Goal: Information Seeking & Learning: Compare options

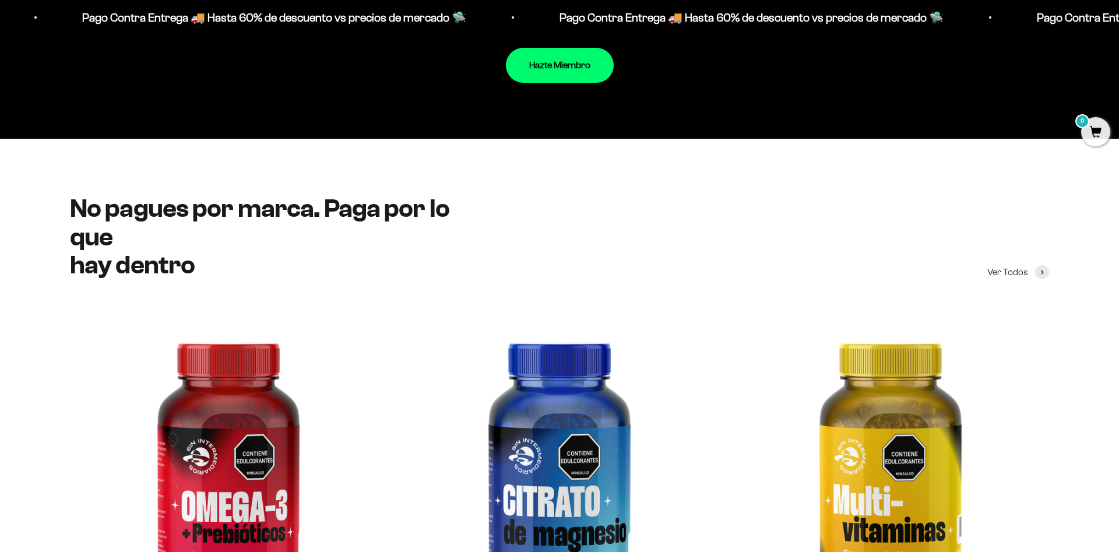
scroll to position [1843, 0]
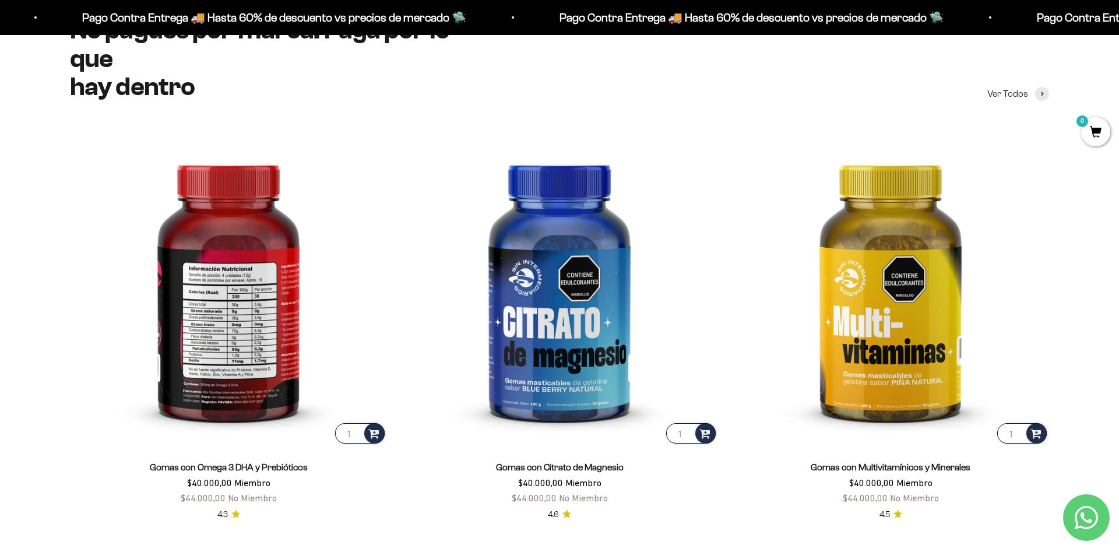
click at [210, 312] on img at bounding box center [228, 287] width 317 height 317
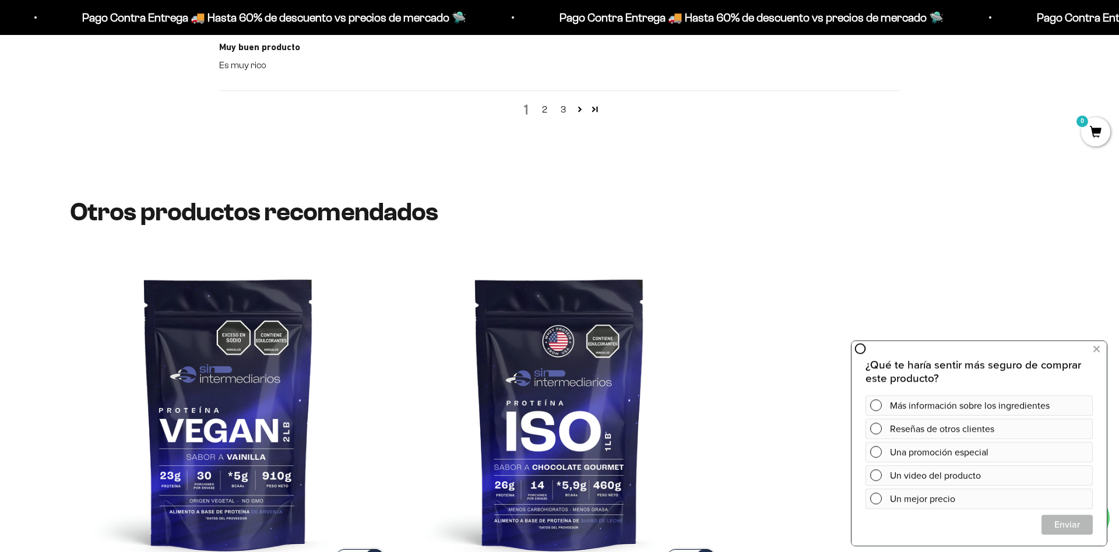
scroll to position [1843, 0]
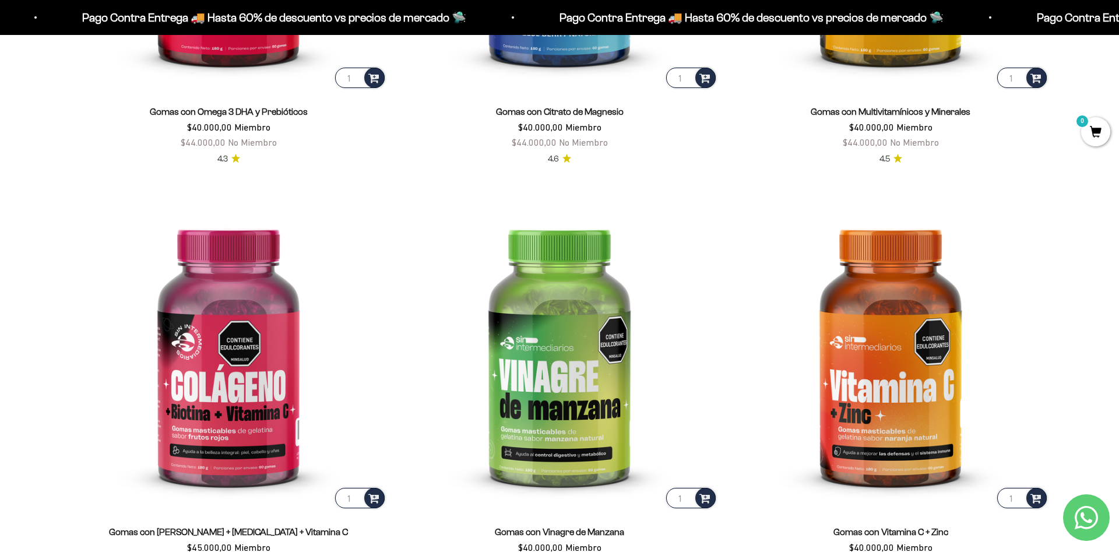
scroll to position [2229, 0]
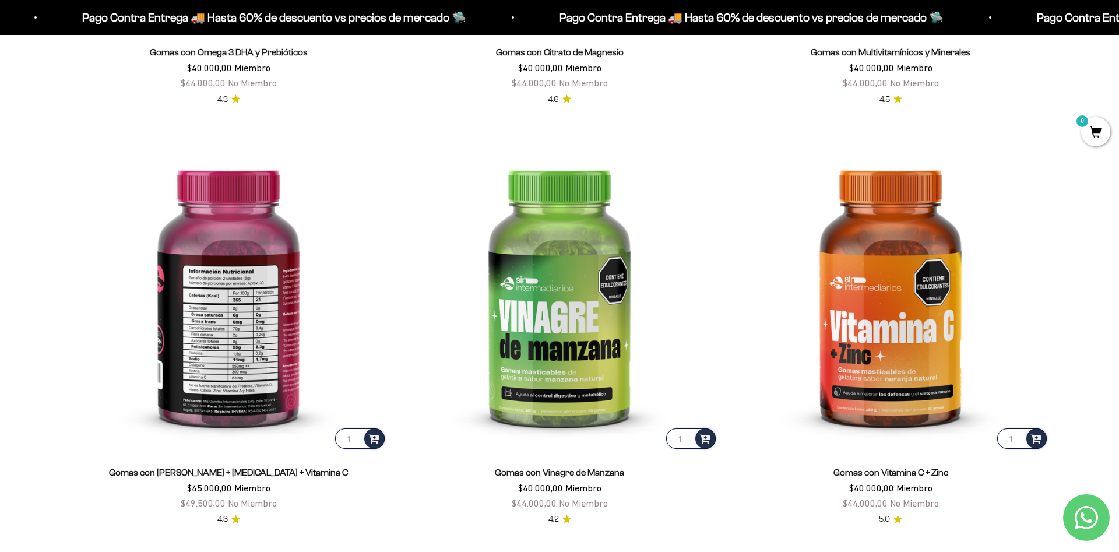
click at [239, 350] on img at bounding box center [228, 292] width 317 height 317
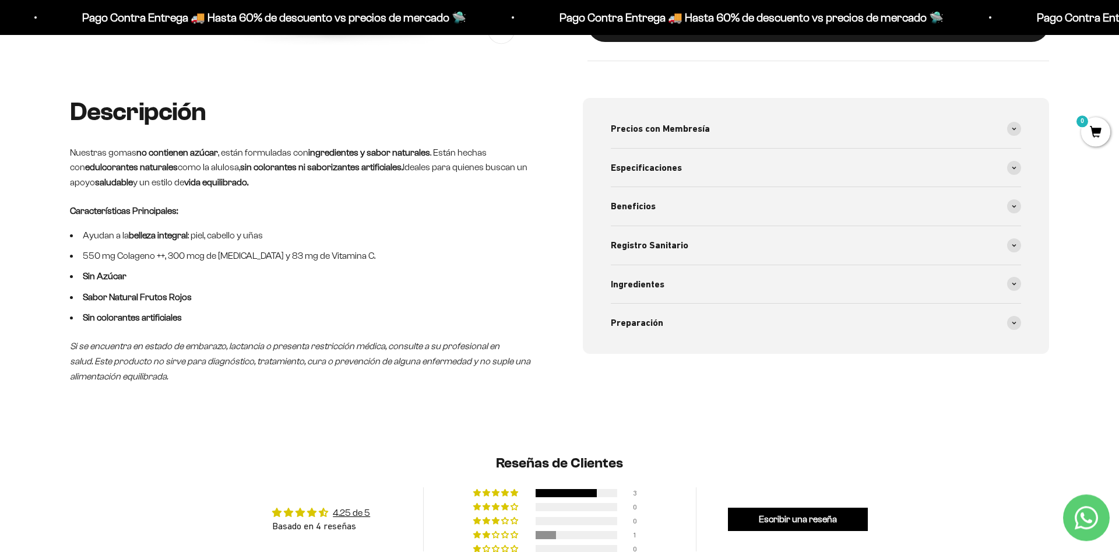
scroll to position [476, 0]
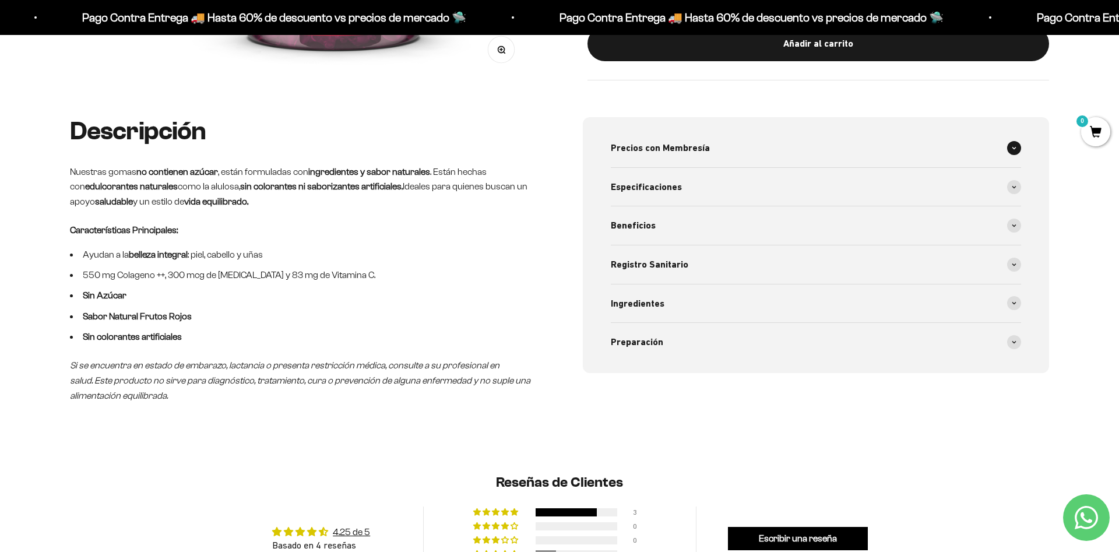
click at [1012, 143] on span at bounding box center [1014, 148] width 14 height 14
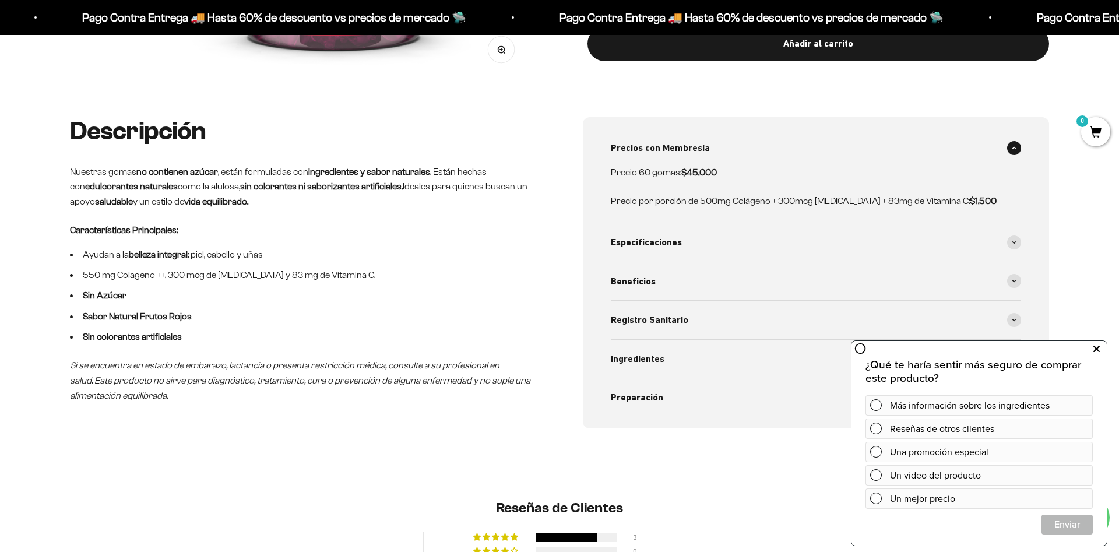
click at [1096, 353] on icon at bounding box center [1096, 349] width 6 height 15
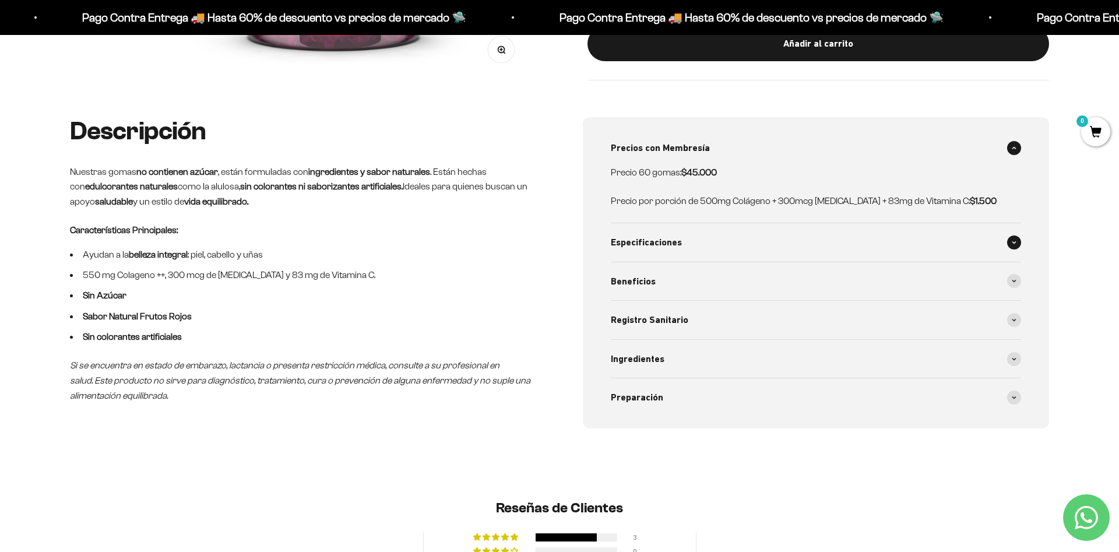
click at [1014, 248] on span at bounding box center [1014, 242] width 14 height 14
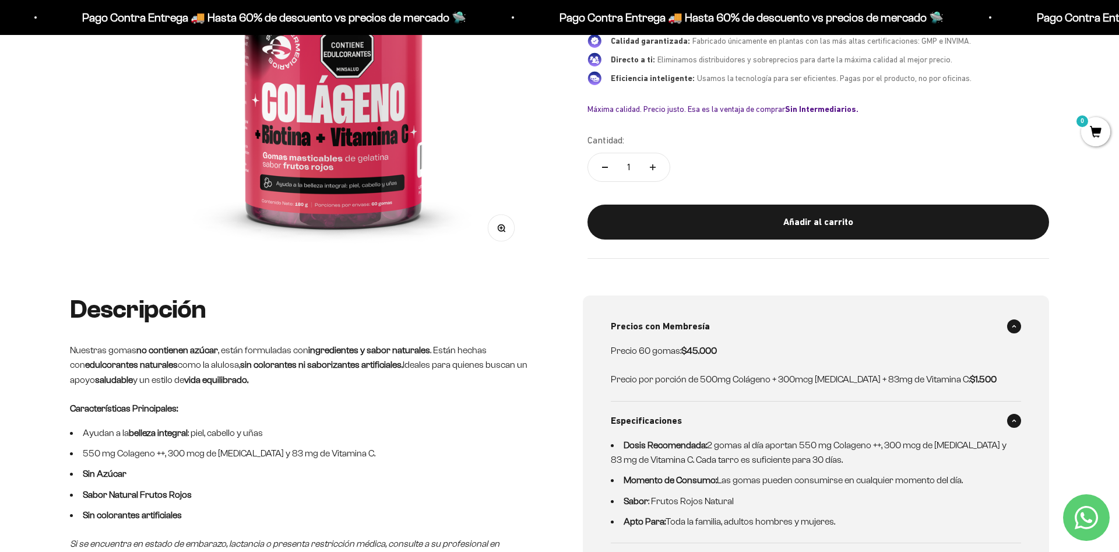
scroll to position [59, 0]
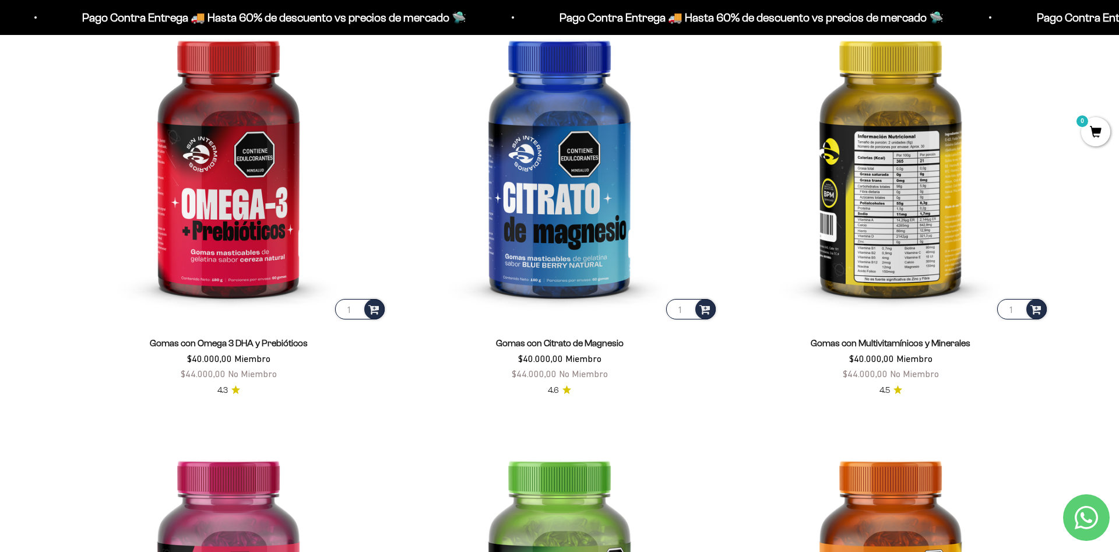
scroll to position [1902, 0]
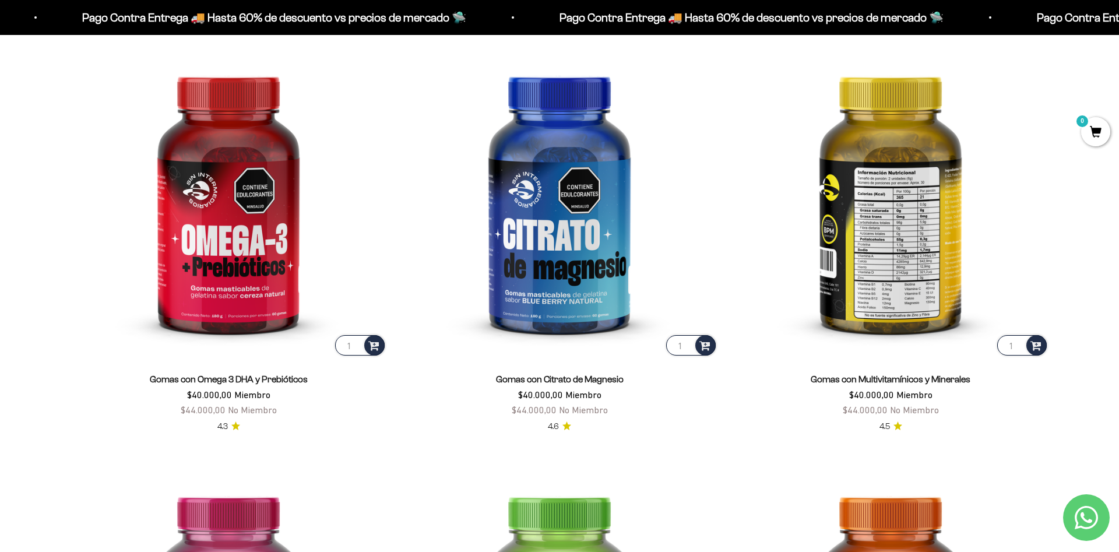
click at [911, 258] on img at bounding box center [890, 199] width 317 height 317
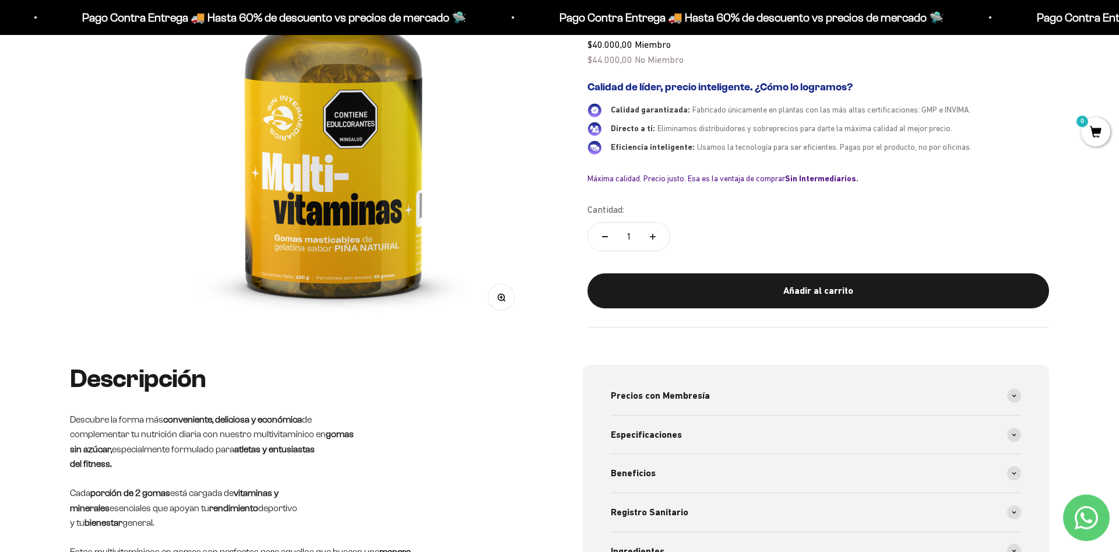
scroll to position [238, 0]
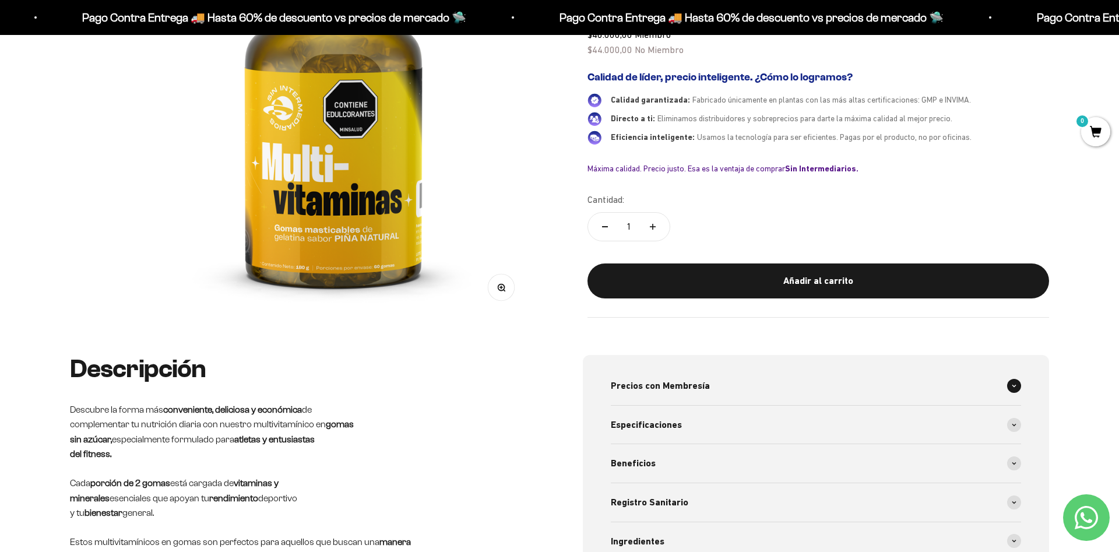
click at [798, 393] on div "Precios con Membresía" at bounding box center [816, 386] width 410 height 38
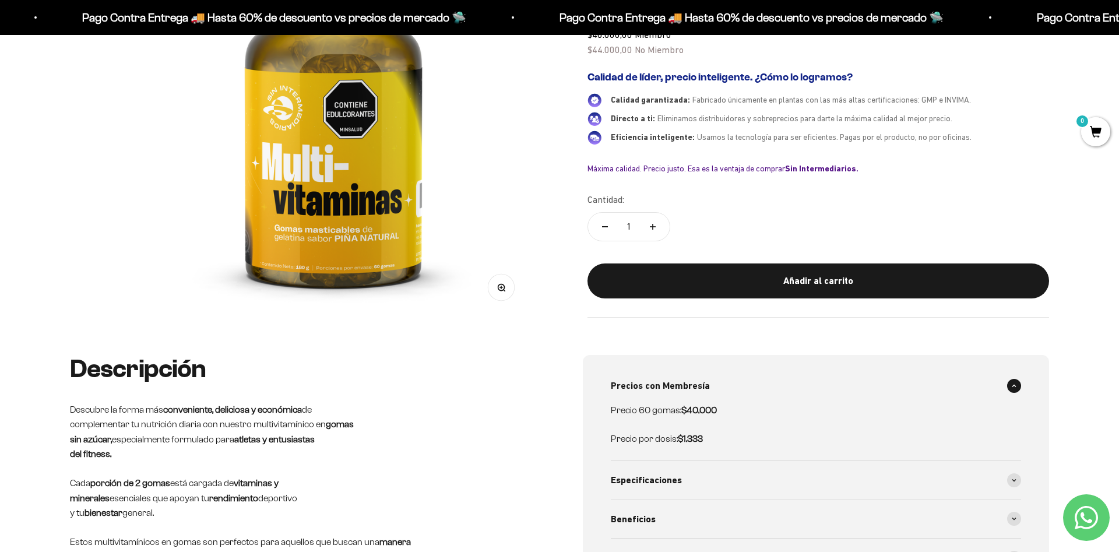
click at [798, 393] on div "Precios con Membresía" at bounding box center [816, 386] width 410 height 38
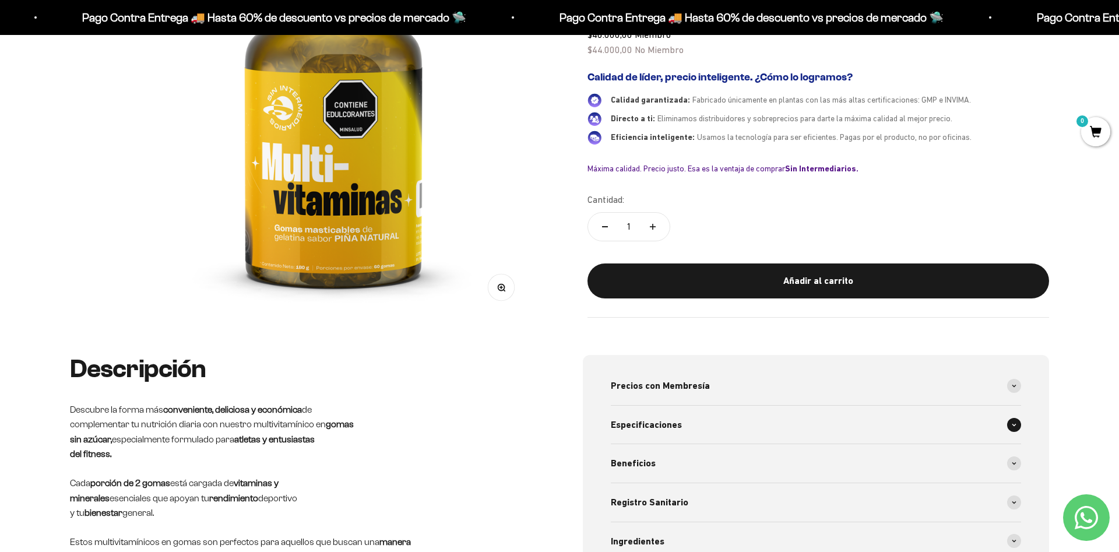
click at [752, 421] on div "Especificaciones" at bounding box center [816, 425] width 410 height 38
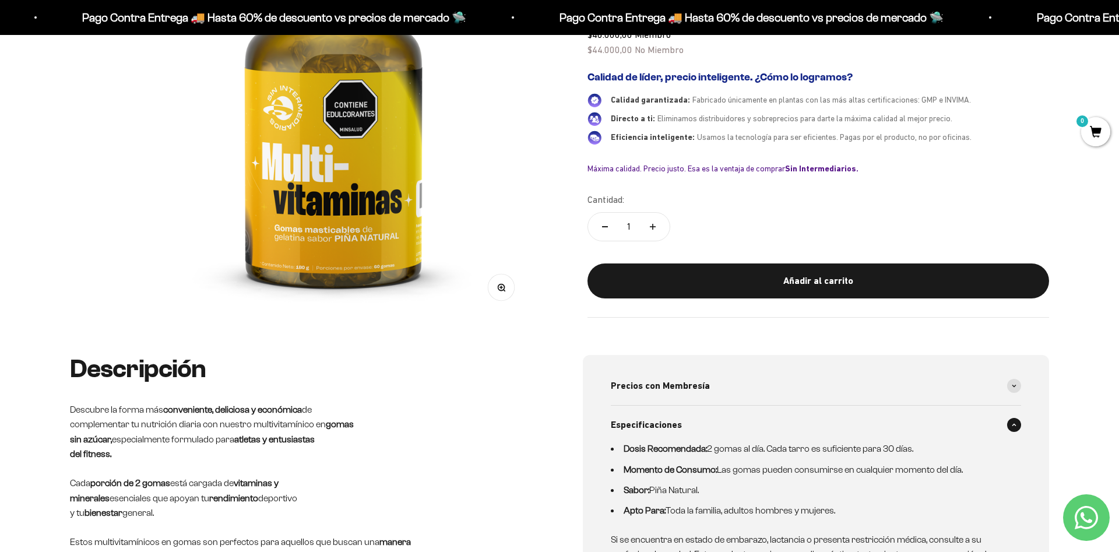
click at [752, 421] on div "Especificaciones" at bounding box center [816, 425] width 410 height 38
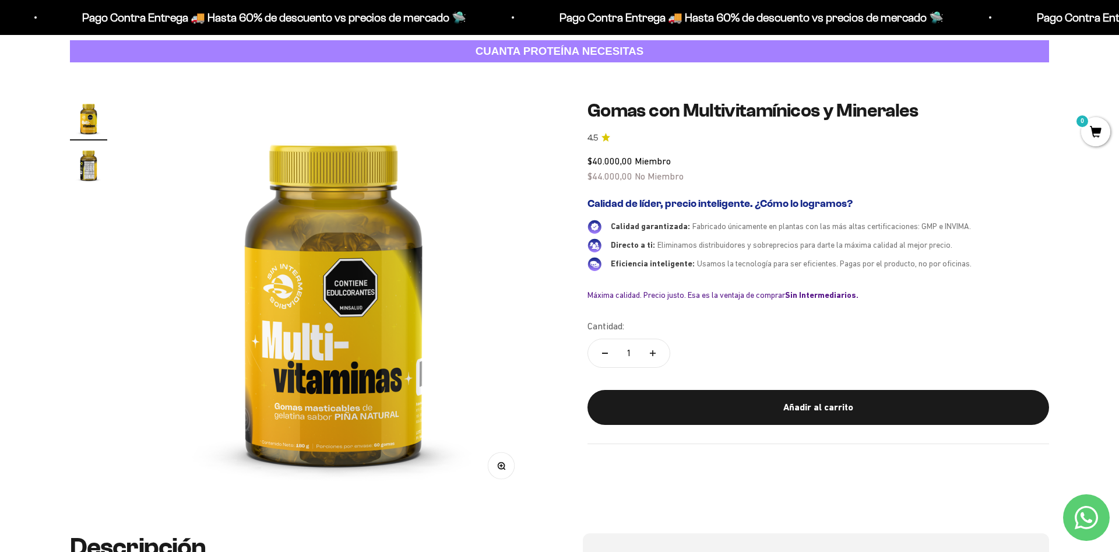
scroll to position [0, 0]
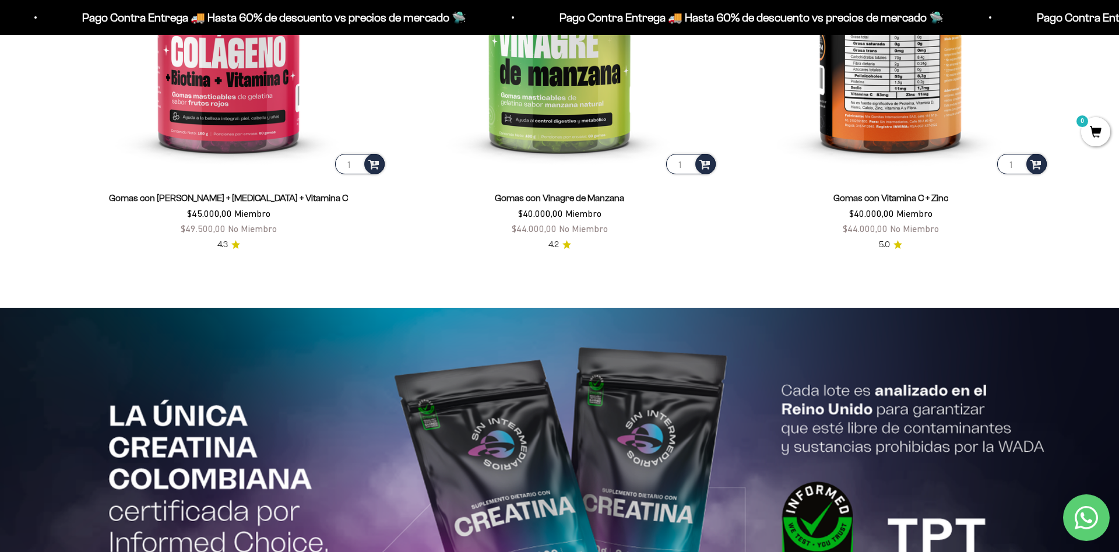
scroll to position [2437, 0]
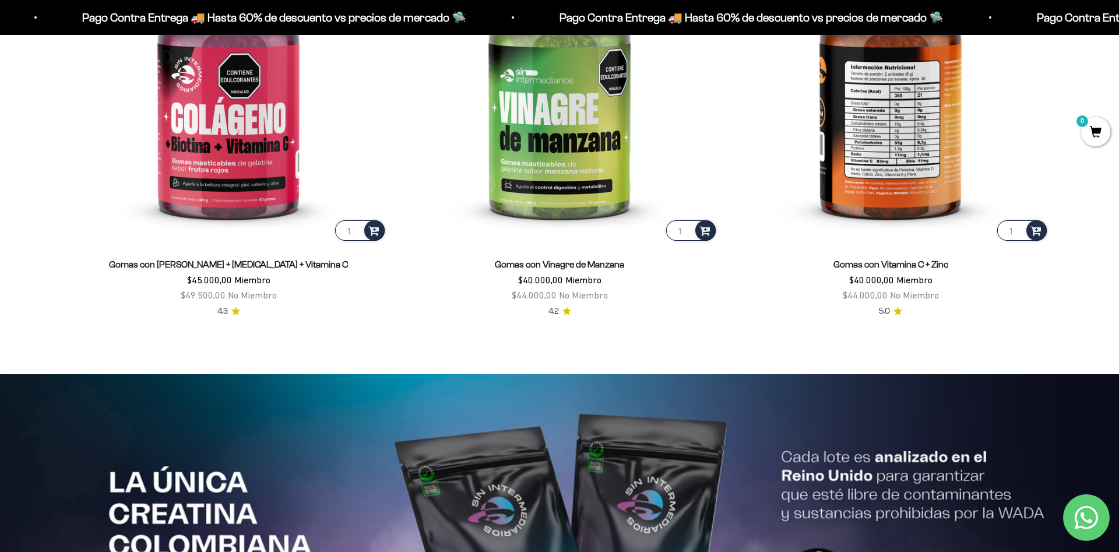
click at [890, 152] on img at bounding box center [890, 84] width 317 height 317
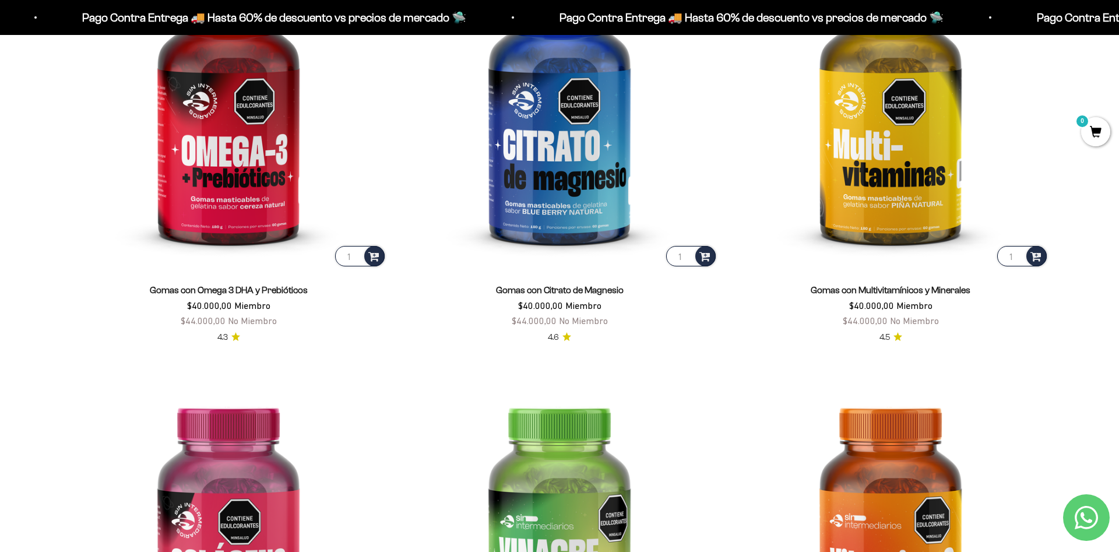
scroll to position [2110, 0]
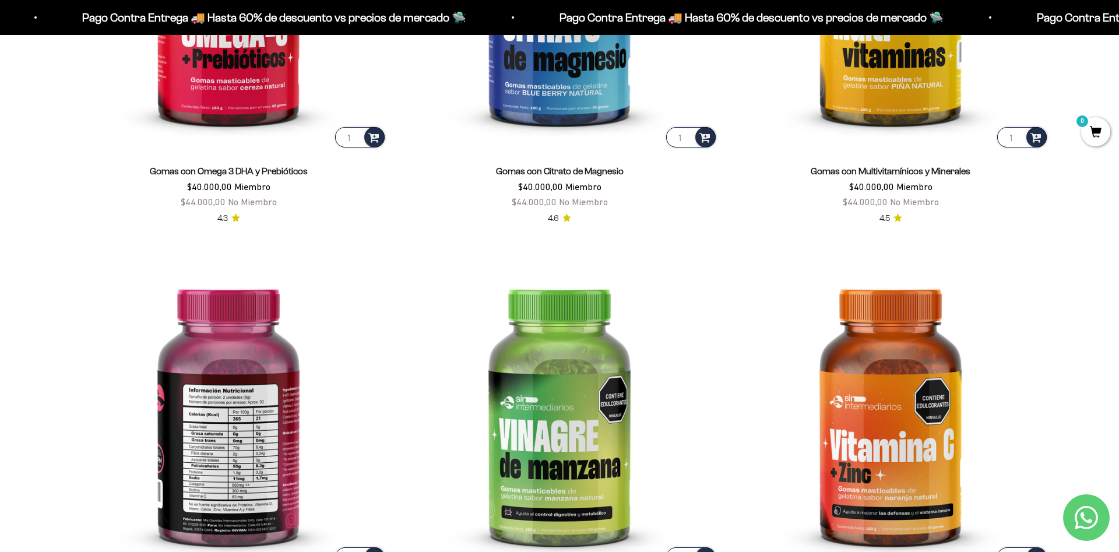
click at [245, 432] on img at bounding box center [228, 411] width 317 height 317
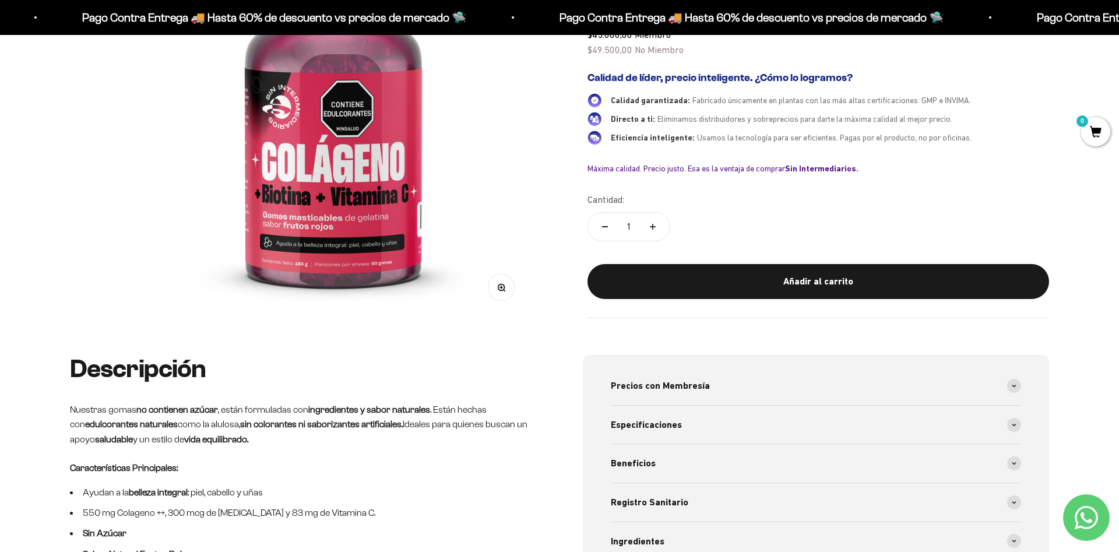
scroll to position [121, 0]
